Goal: Task Accomplishment & Management: Manage account settings

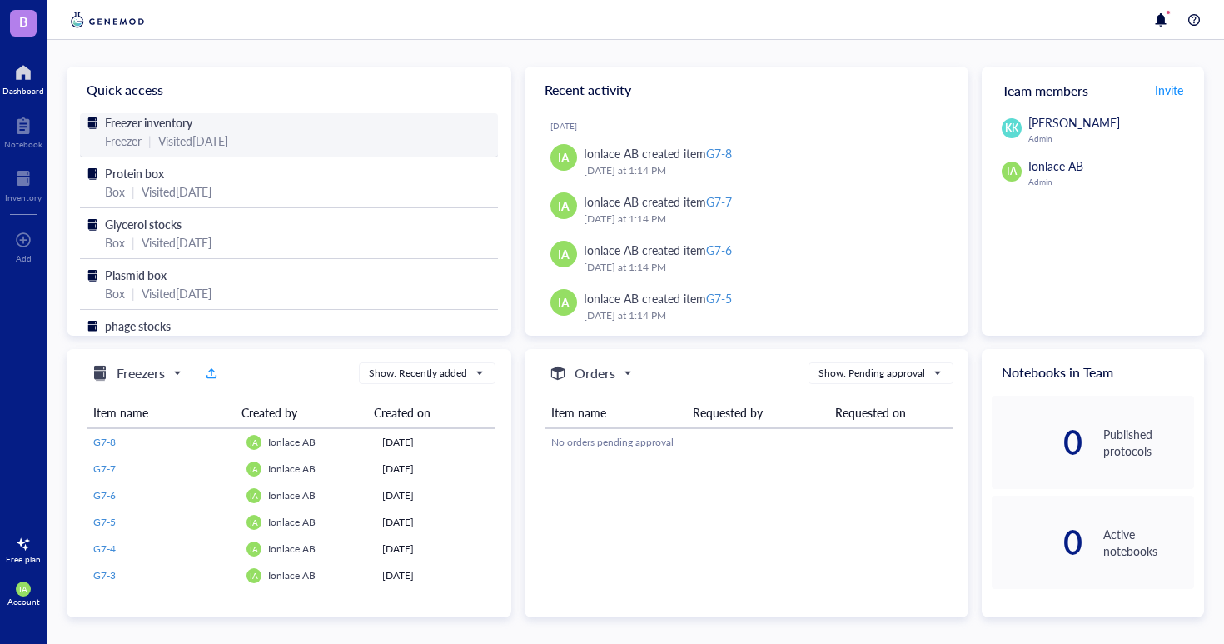
click at [275, 131] on div "Freezer inventory" at bounding box center [289, 122] width 368 height 18
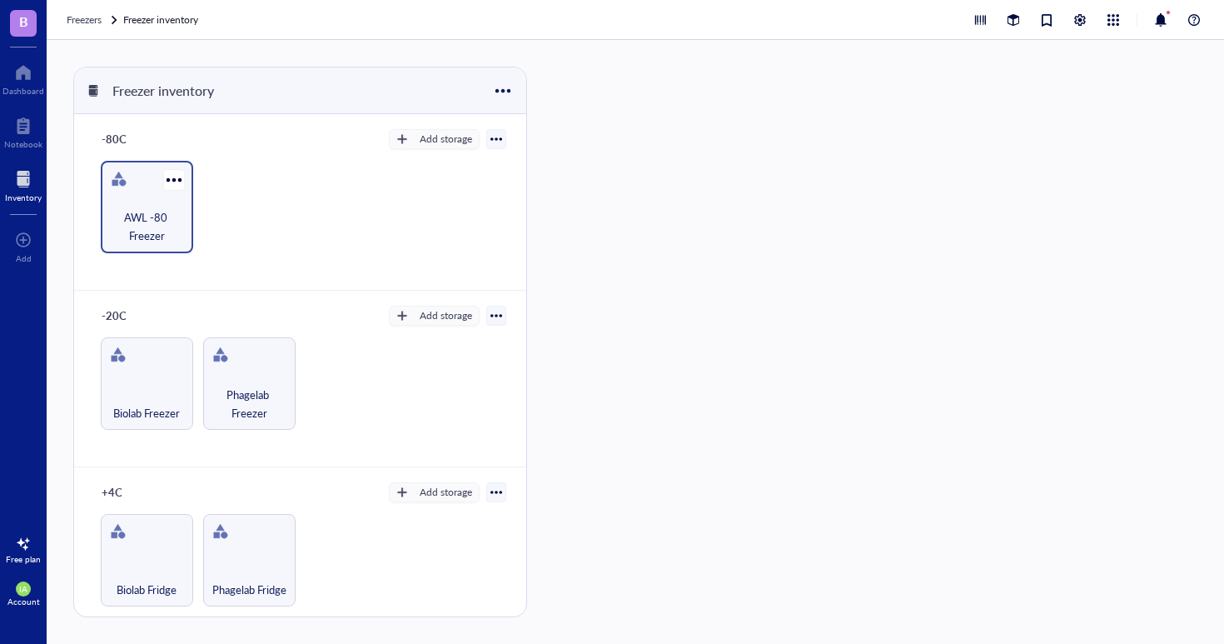
click at [149, 202] on div "AWL -80 Freezer" at bounding box center [147, 207] width 92 height 92
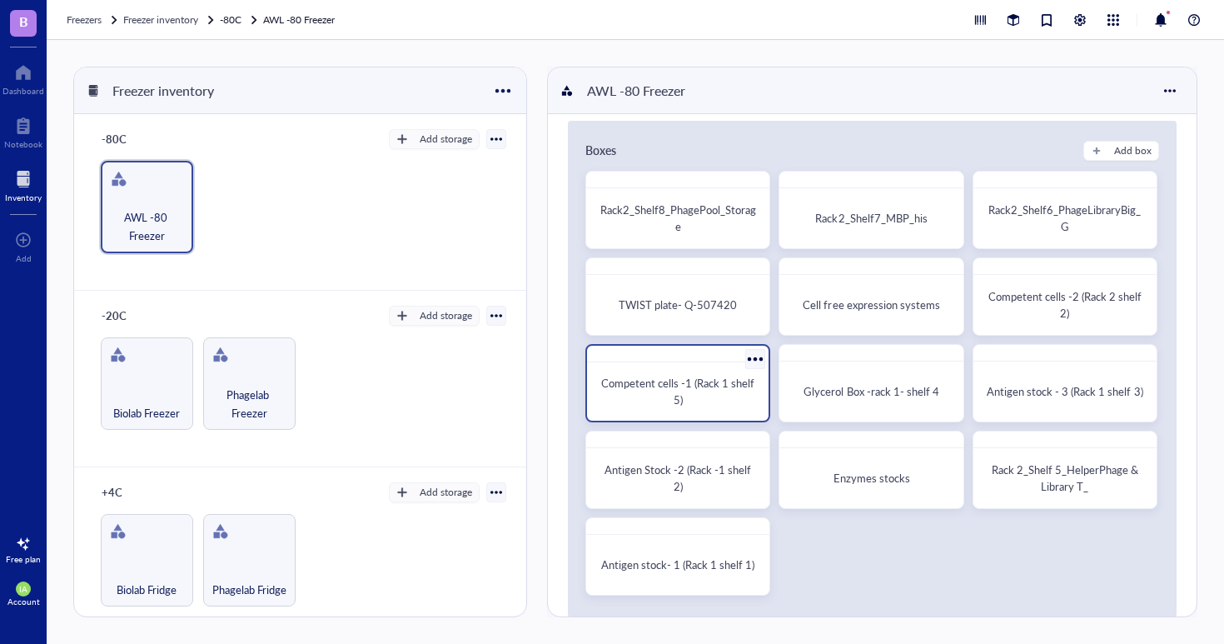
scroll to position [15, 0]
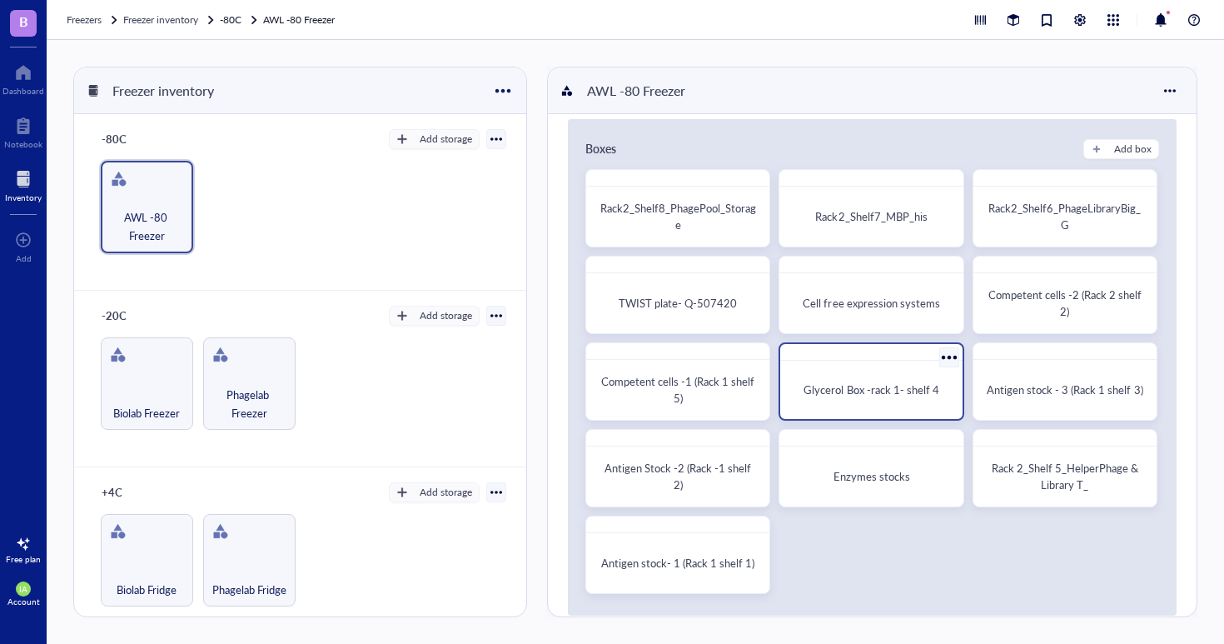
click at [845, 404] on div "Glycerol Box -rack 1- shelf 4" at bounding box center [871, 389] width 168 height 45
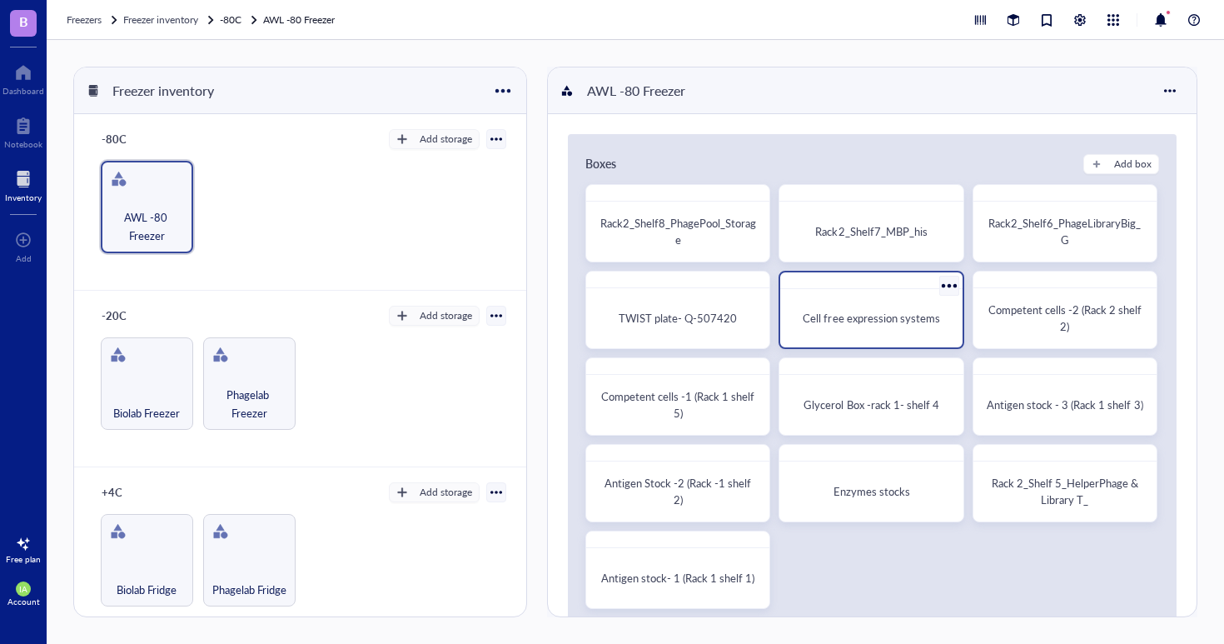
click at [853, 322] on span "Cell free expression systems" at bounding box center [871, 318] width 137 height 16
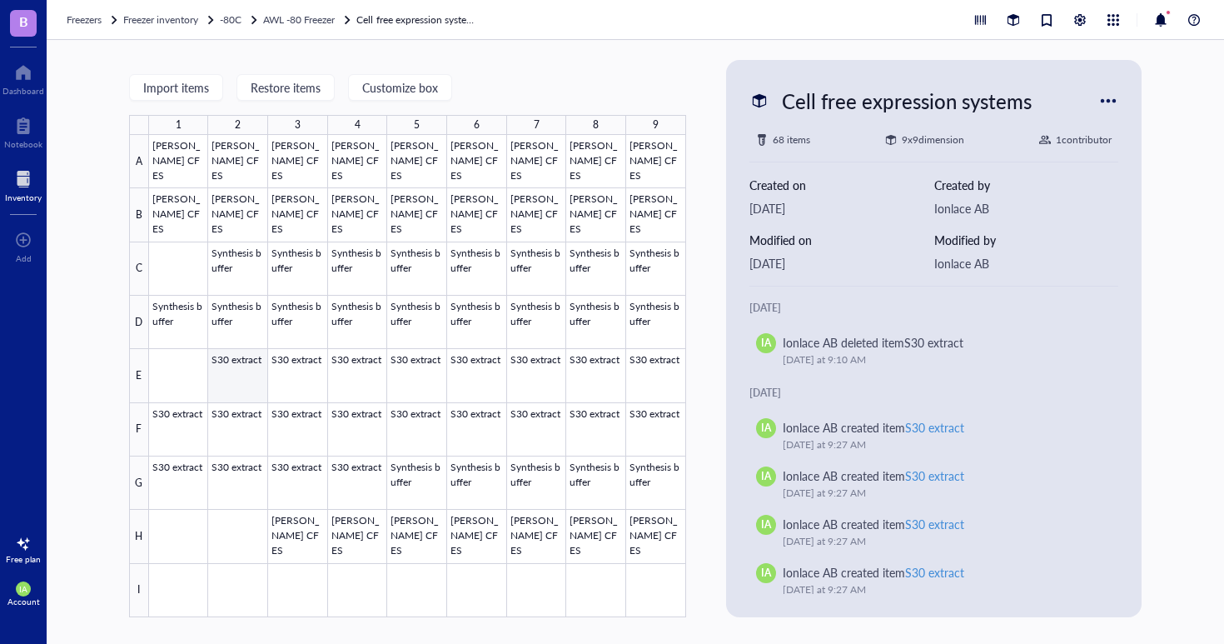
click at [239, 390] on div at bounding box center [417, 376] width 537 height 482
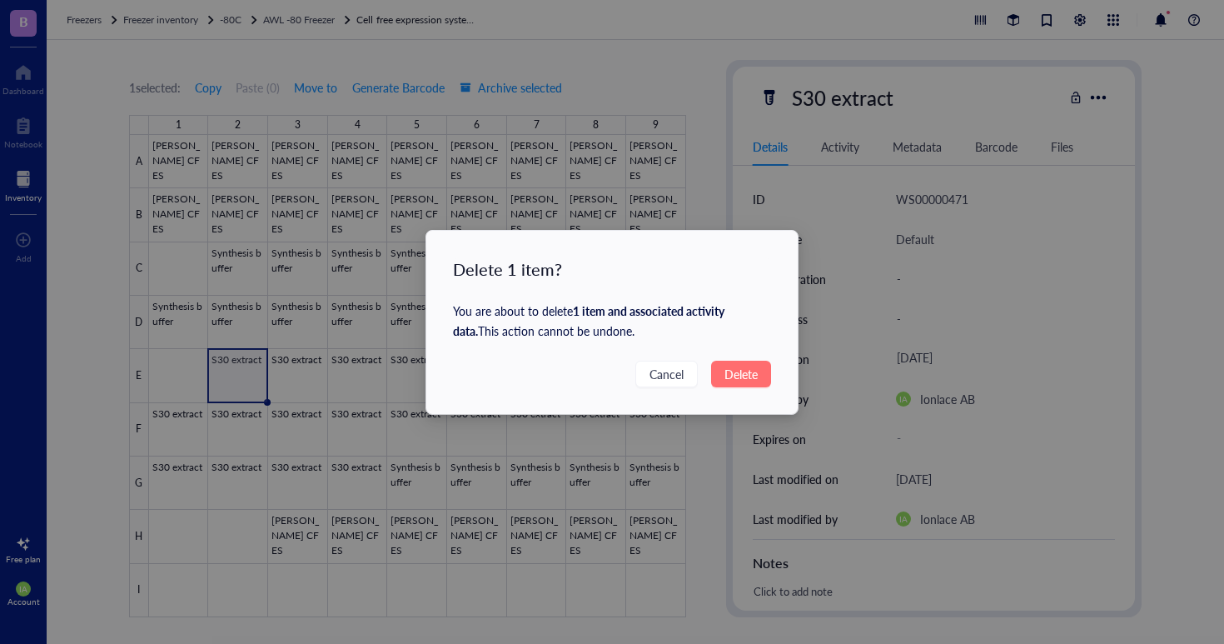
click at [727, 375] on span "Delete" at bounding box center [741, 374] width 33 height 18
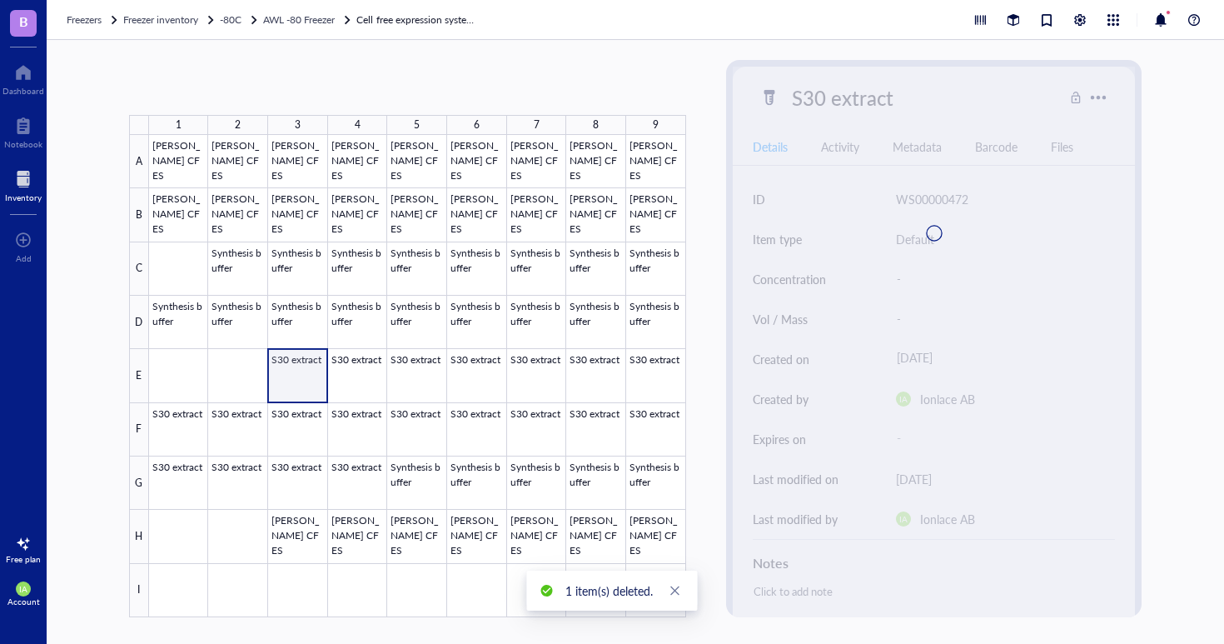
click at [297, 375] on div at bounding box center [417, 376] width 537 height 482
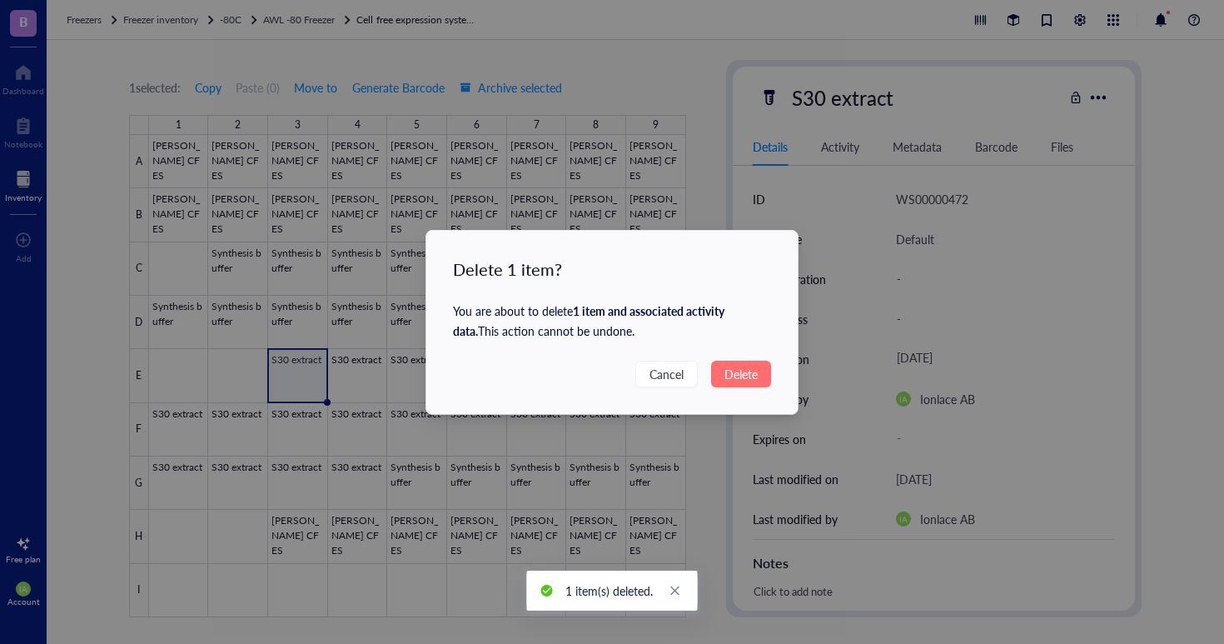
click at [736, 378] on span "Delete" at bounding box center [741, 374] width 33 height 18
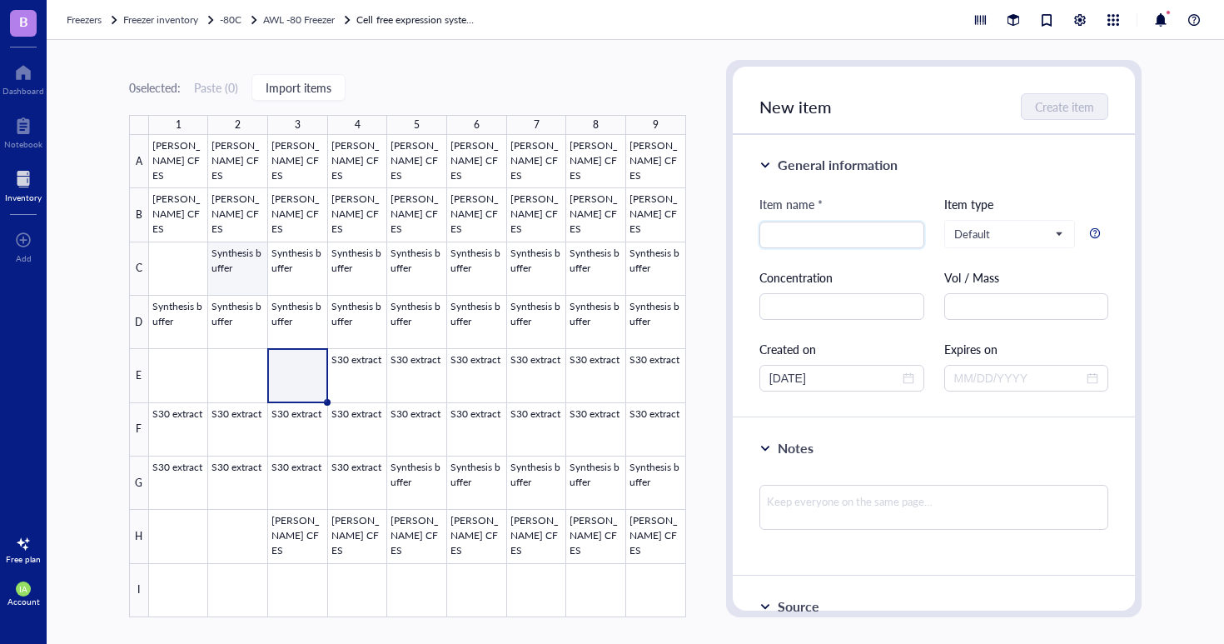
click at [245, 263] on div at bounding box center [417, 376] width 537 height 482
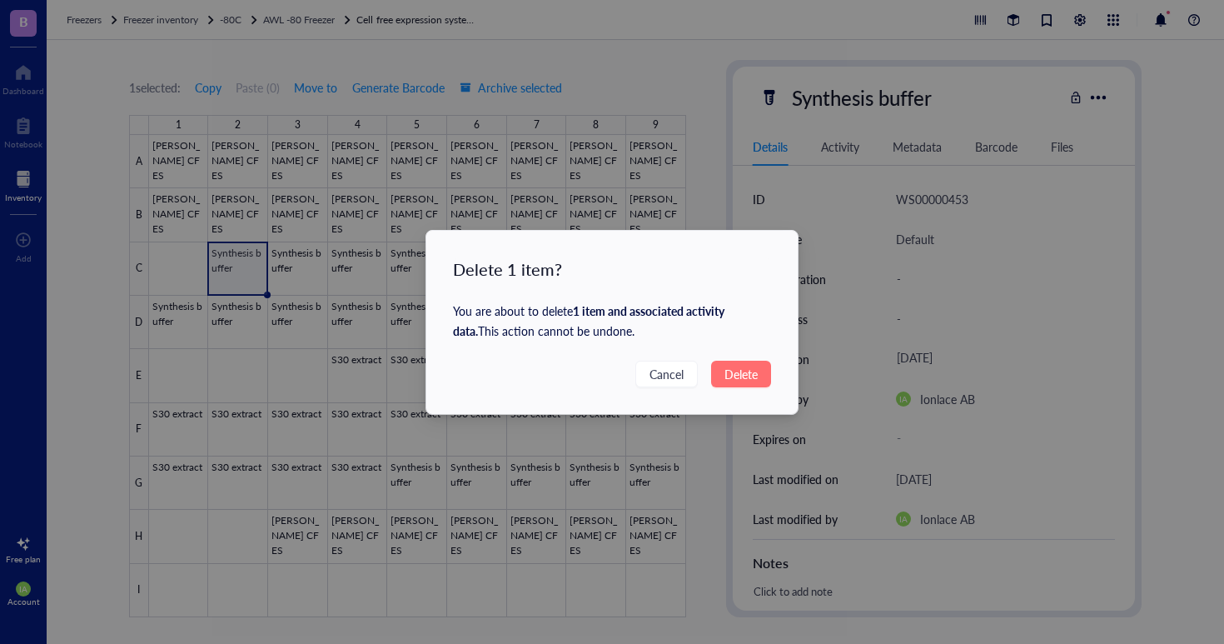
click at [744, 375] on span "Delete" at bounding box center [741, 374] width 33 height 18
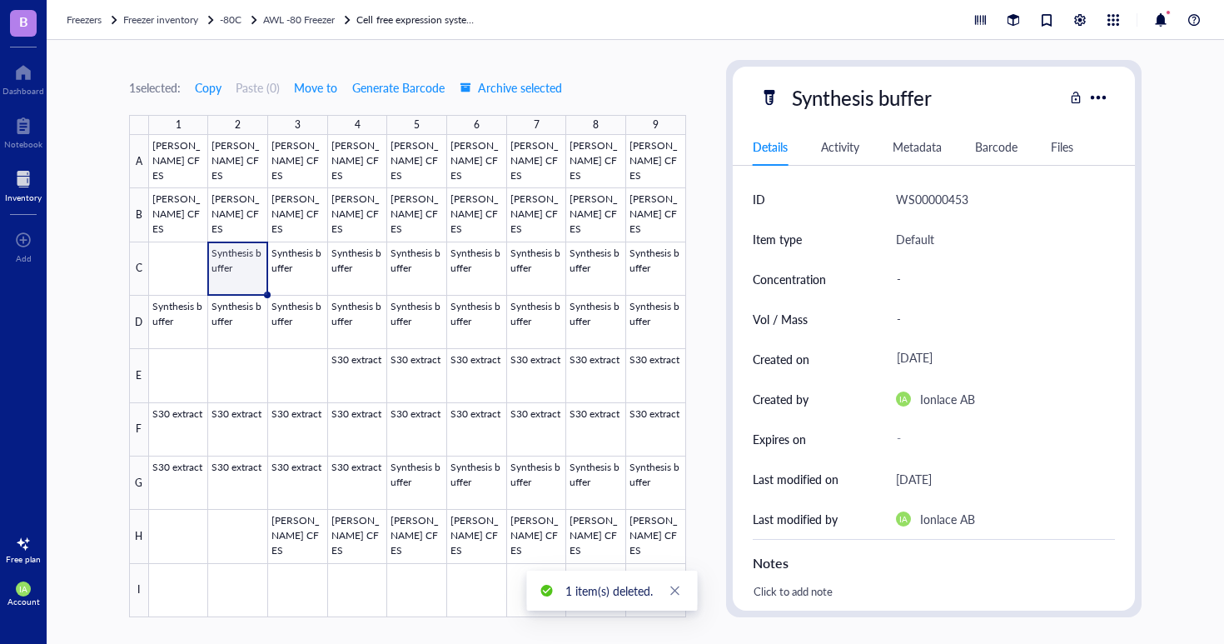
click at [736, 370] on div "Delete 1 item? You are about to delete 1 item and associated activity data . Th…" at bounding box center [612, 322] width 1224 height 644
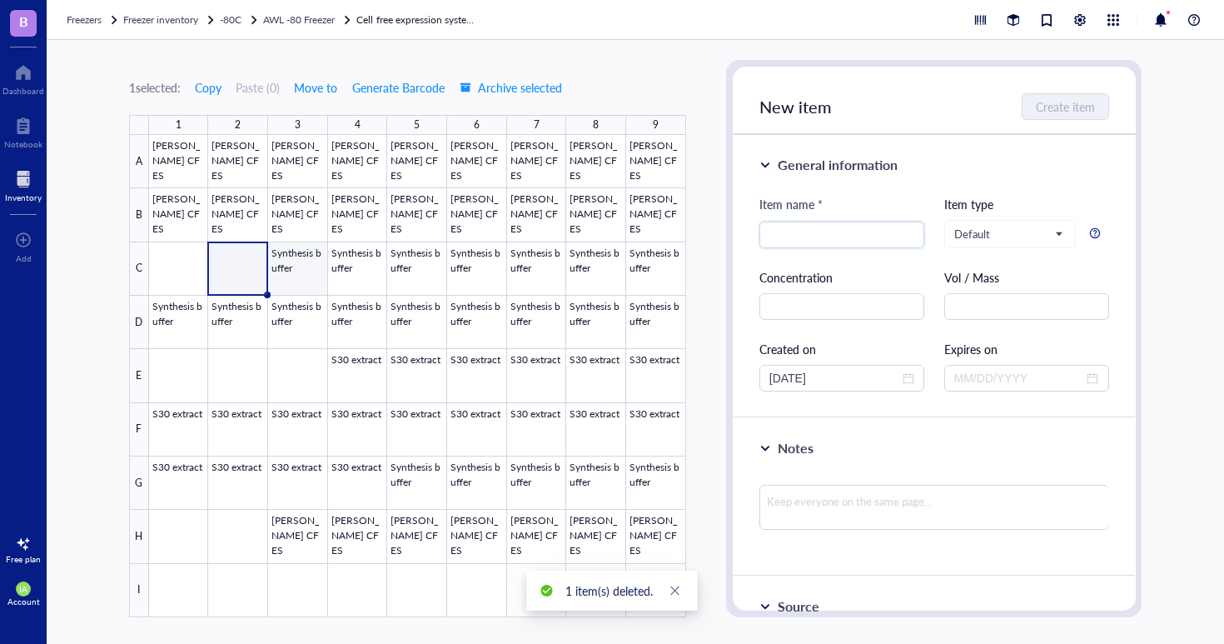
click at [302, 271] on div at bounding box center [417, 376] width 537 height 482
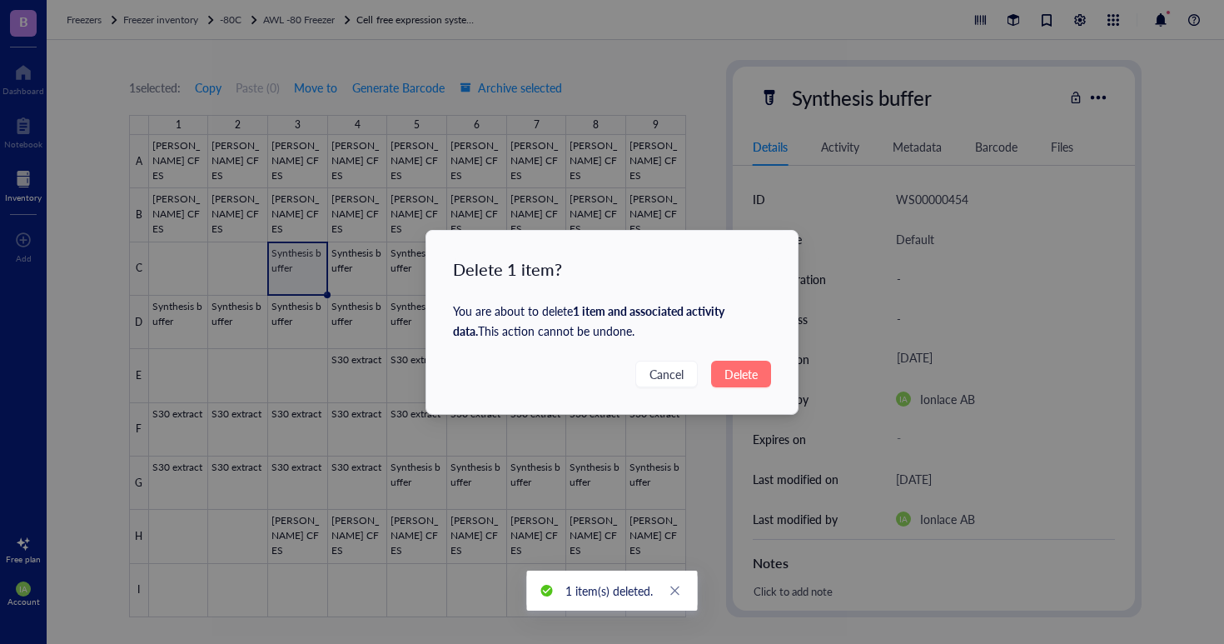
click at [725, 378] on span "Delete" at bounding box center [741, 374] width 33 height 18
